Goal: Transaction & Acquisition: Subscribe to service/newsletter

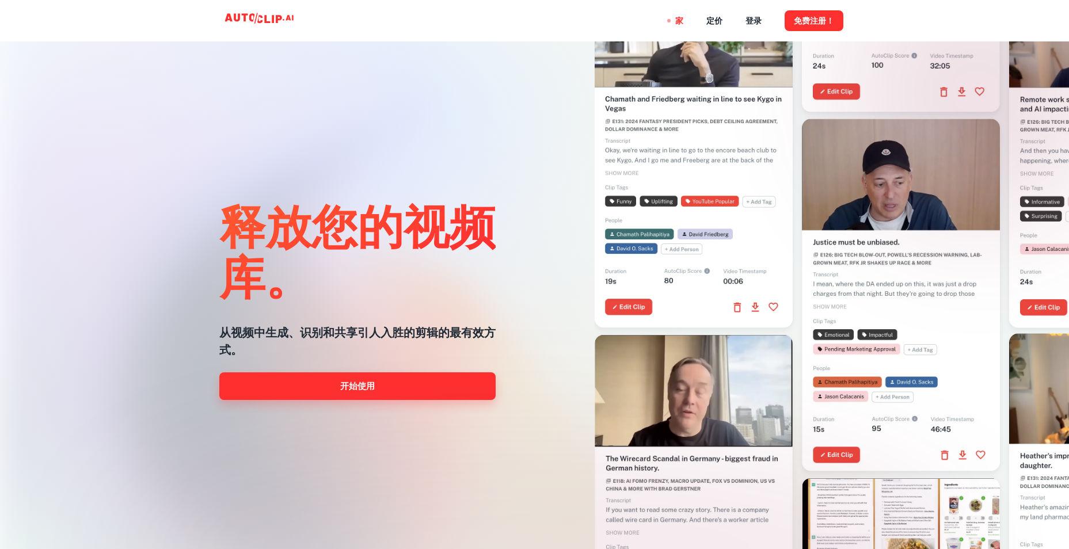
click at [259, 390] on link "开始使用" at bounding box center [357, 387] width 276 height 28
